Goal: Check status

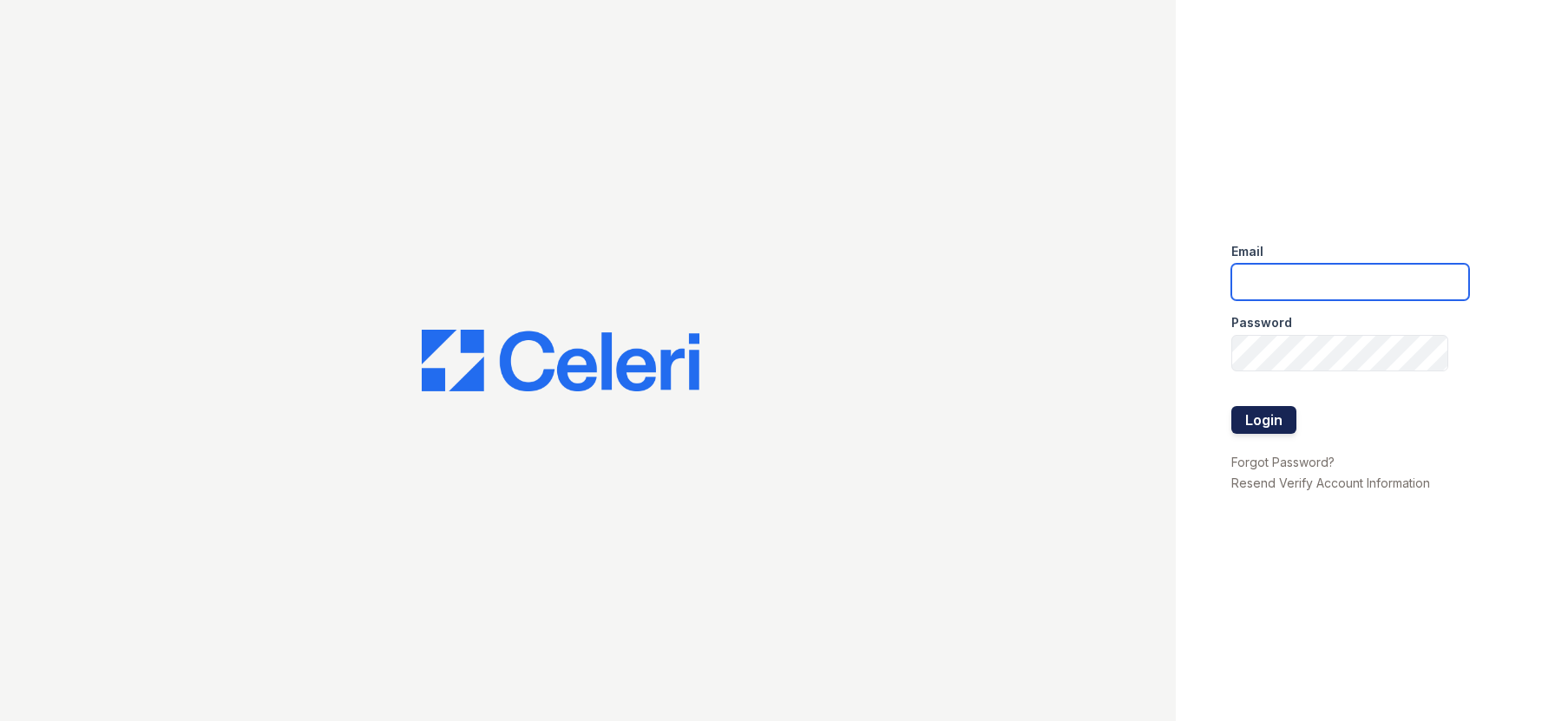
type input "[EMAIL_ADDRESS][DOMAIN_NAME]"
click at [1294, 439] on div at bounding box center [1350, 442] width 237 height 17
click at [1277, 425] on button "Login" at bounding box center [1264, 420] width 65 height 28
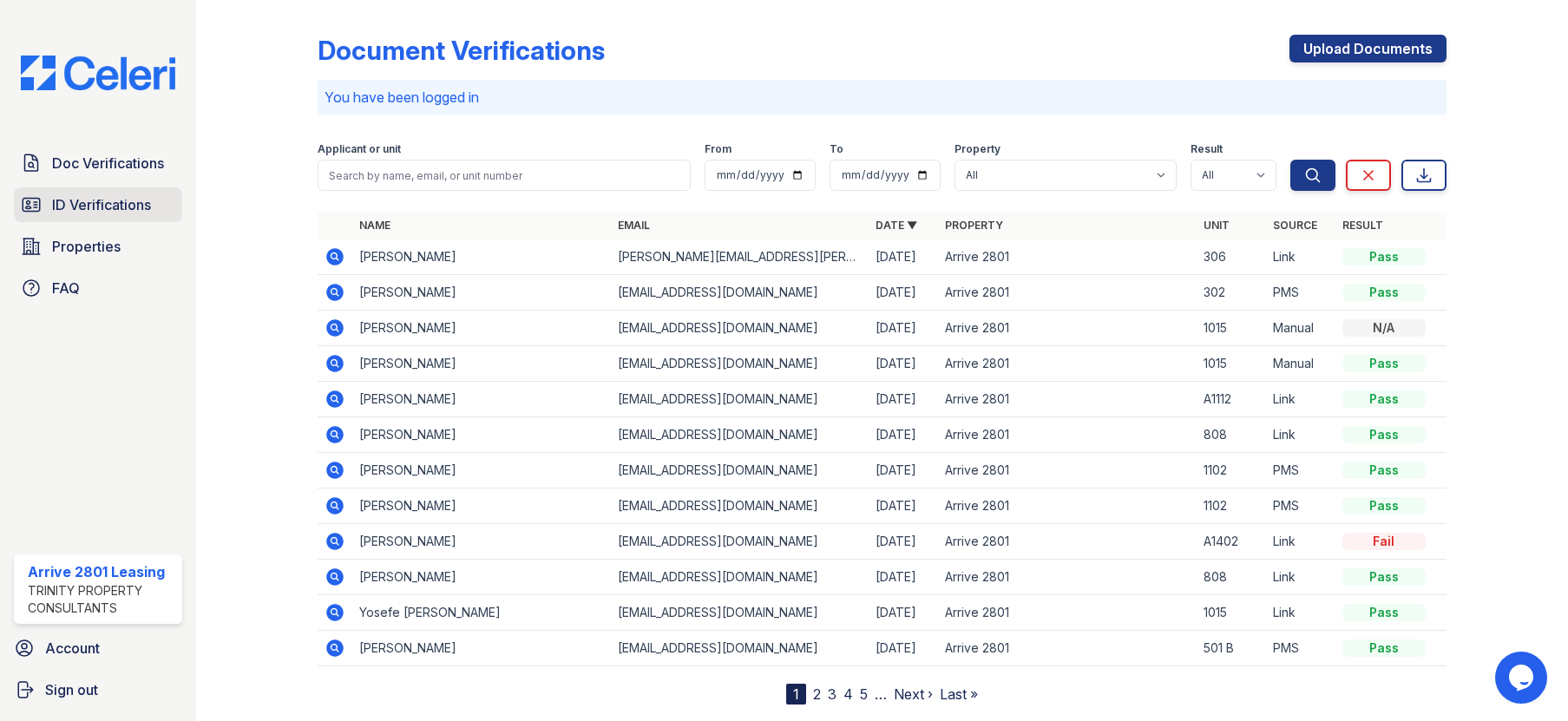
click at [83, 206] on span "ID Verifications" at bounding box center [102, 204] width 99 height 21
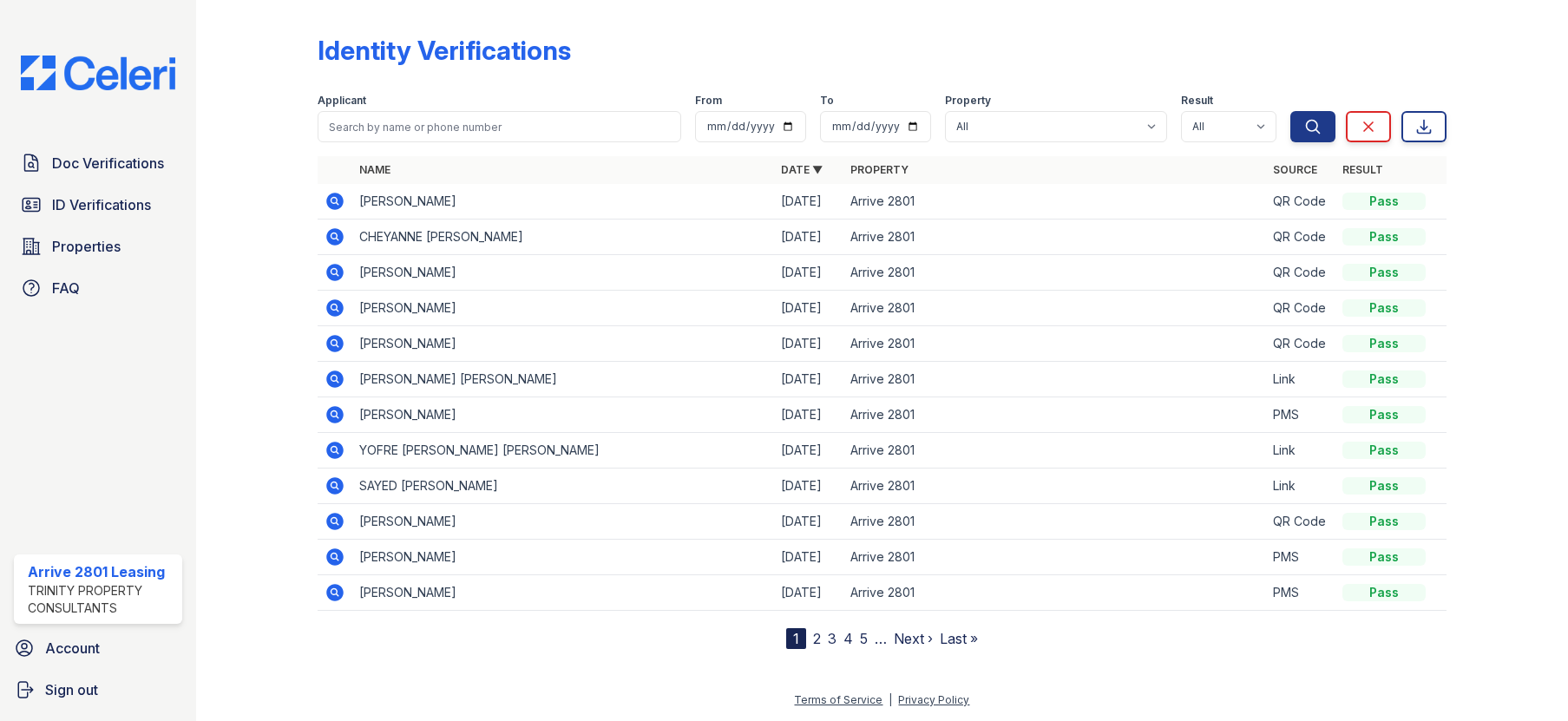
click at [335, 209] on icon at bounding box center [335, 200] width 17 height 17
